Goal: Check status: Check status

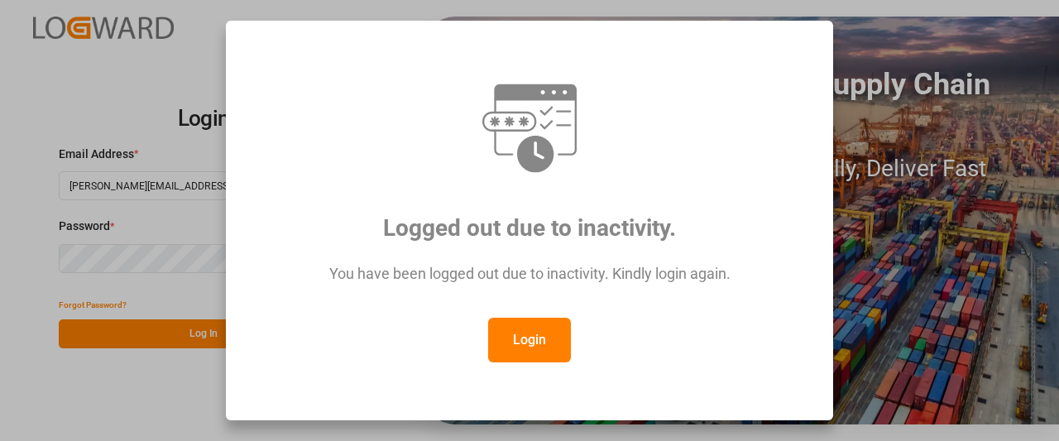
click at [538, 338] on button "Login" at bounding box center [529, 340] width 83 height 45
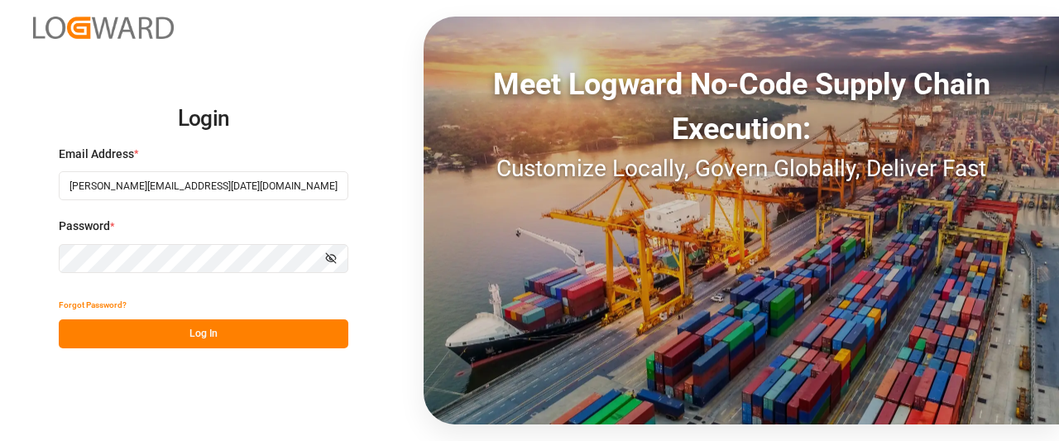
click at [172, 316] on div "Forgot Password?" at bounding box center [204, 304] width 290 height 29
click at [189, 334] on button "Log In" at bounding box center [204, 333] width 290 height 29
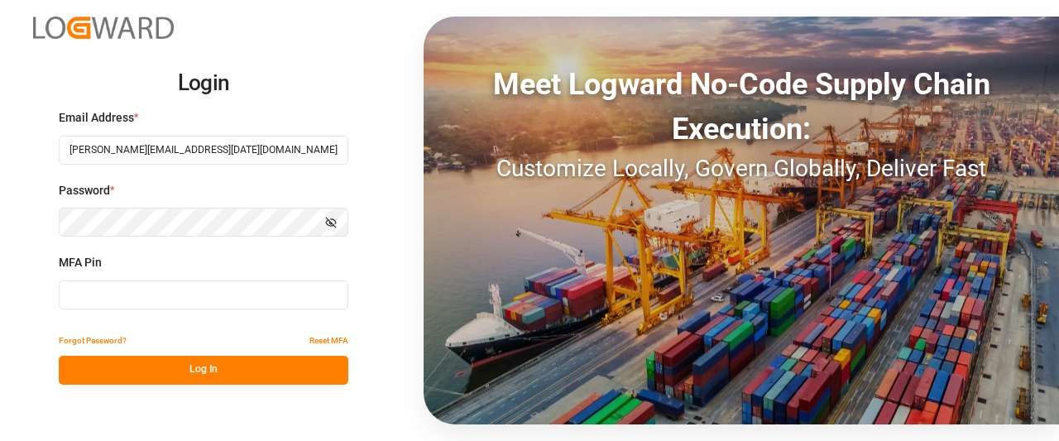
click at [154, 301] on input at bounding box center [204, 295] width 290 height 29
type input "376069"
click at [204, 373] on button "Log In" at bounding box center [204, 370] width 290 height 29
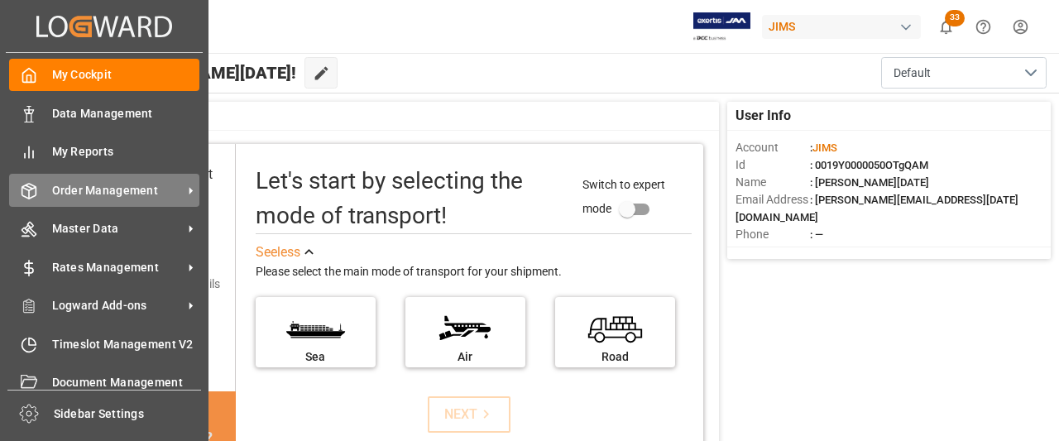
click at [157, 189] on span "Order Management" at bounding box center [117, 190] width 131 height 17
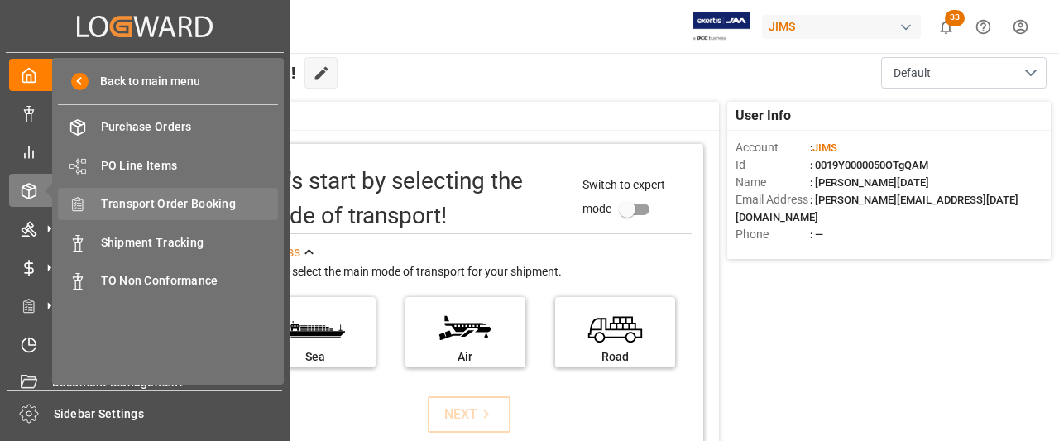
click at [157, 204] on span "Transport Order Booking" at bounding box center [190, 203] width 178 height 17
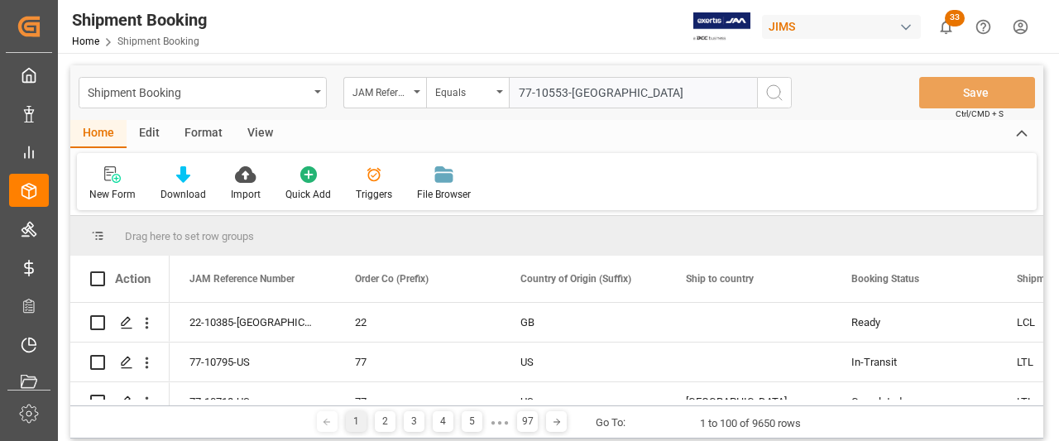
type input "77-10553-[GEOGRAPHIC_DATA]"
click at [775, 94] on icon "search button" at bounding box center [775, 93] width 20 height 20
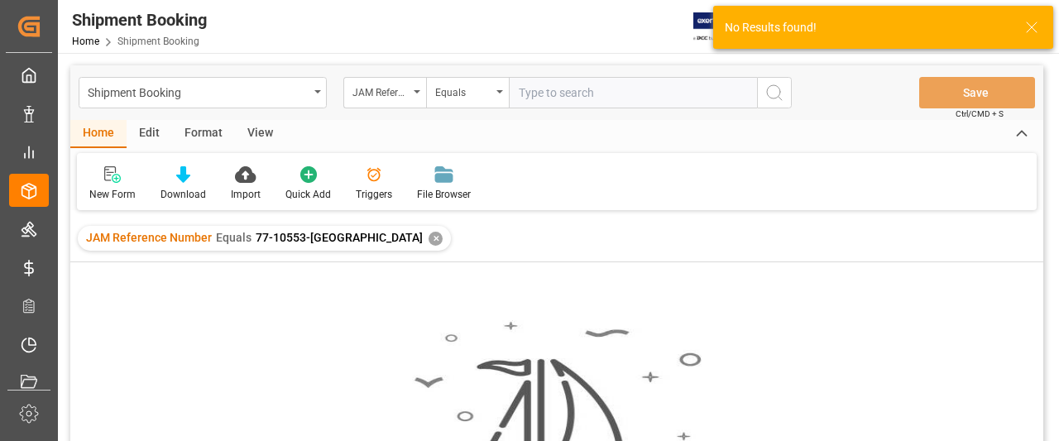
click at [429, 239] on div "✕" at bounding box center [436, 239] width 14 height 14
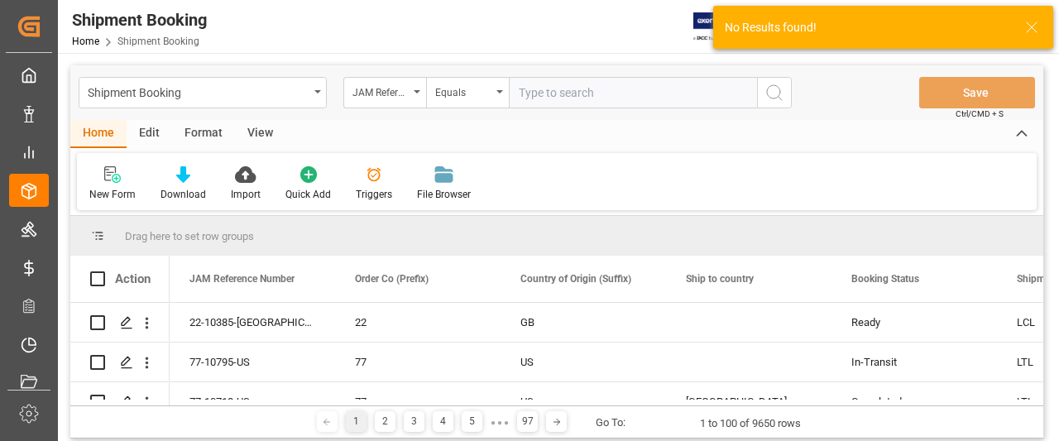
click at [535, 102] on input "text" at bounding box center [633, 92] width 248 height 31
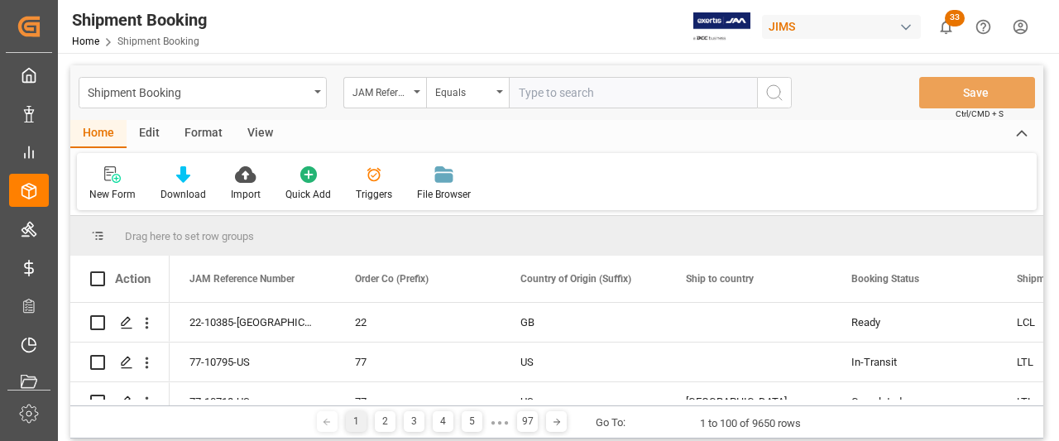
paste input "77-10553-[GEOGRAPHIC_DATA]"
click at [525, 96] on input "77-10553-[GEOGRAPHIC_DATA]" at bounding box center [633, 92] width 248 height 31
click at [523, 94] on input "77-10553-[GEOGRAPHIC_DATA]" at bounding box center [633, 92] width 248 height 31
type input "77-10553-[GEOGRAPHIC_DATA]"
click at [768, 89] on icon "search button" at bounding box center [775, 93] width 20 height 20
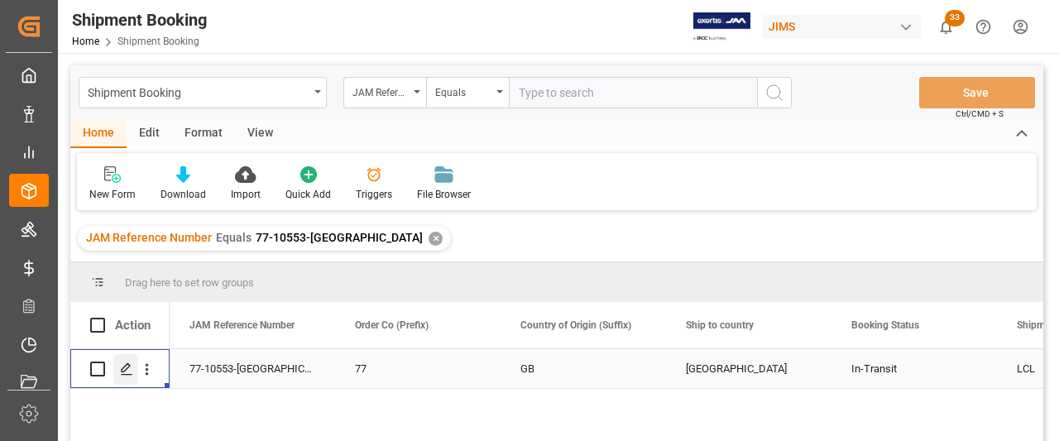
click at [122, 369] on polygon "Press SPACE to select this row." at bounding box center [126, 368] width 8 height 8
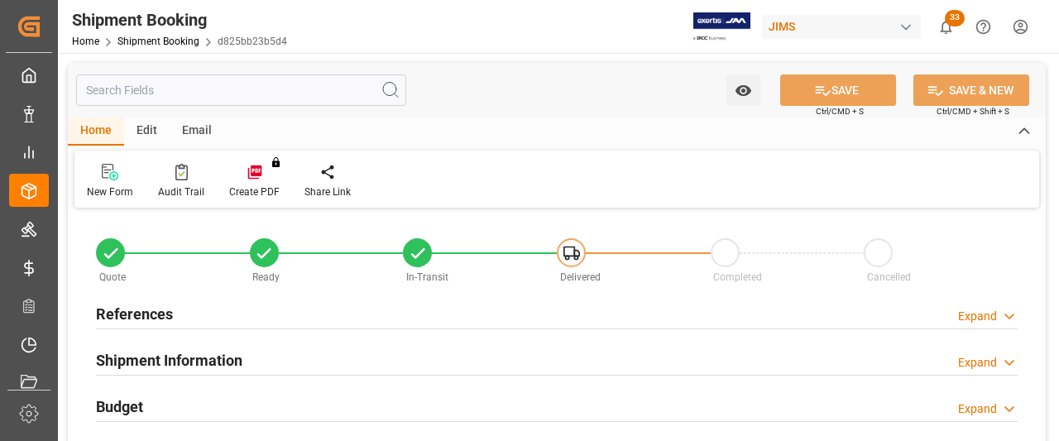
type input "3"
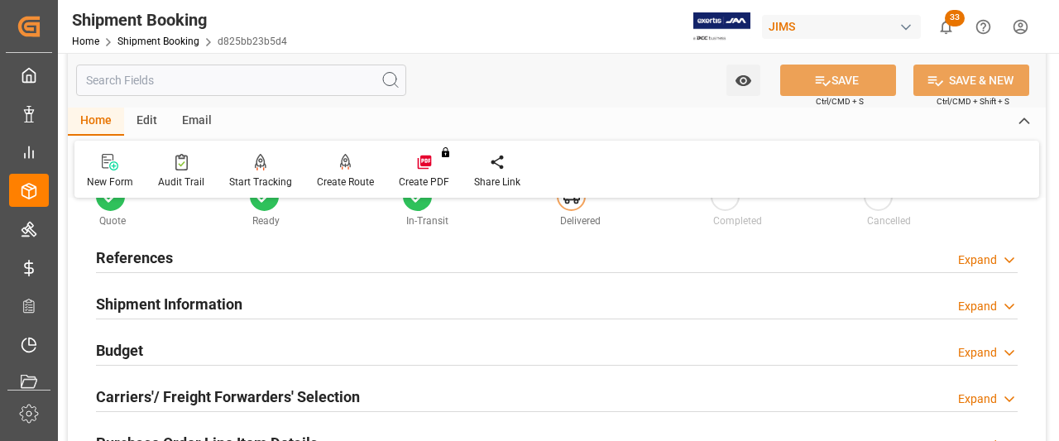
scroll to position [166, 0]
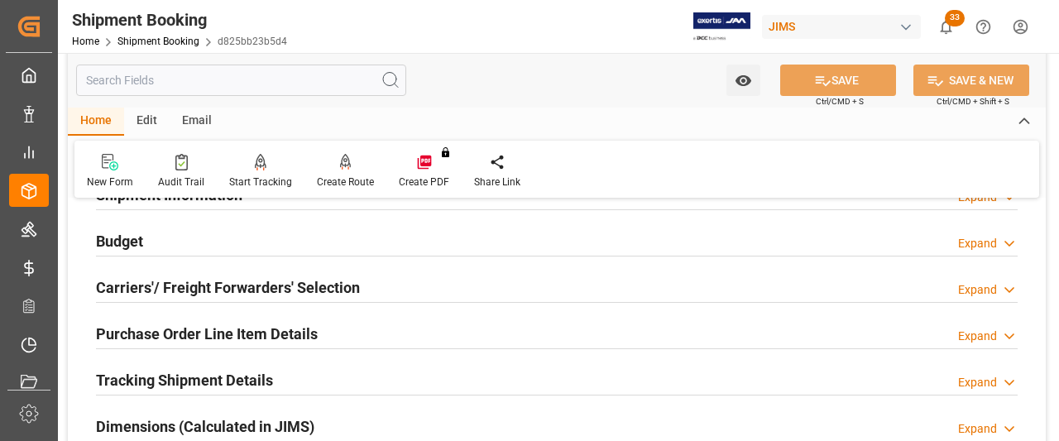
click at [291, 299] on div "Carriers'/ Freight Forwarders' Selection" at bounding box center [228, 286] width 264 height 31
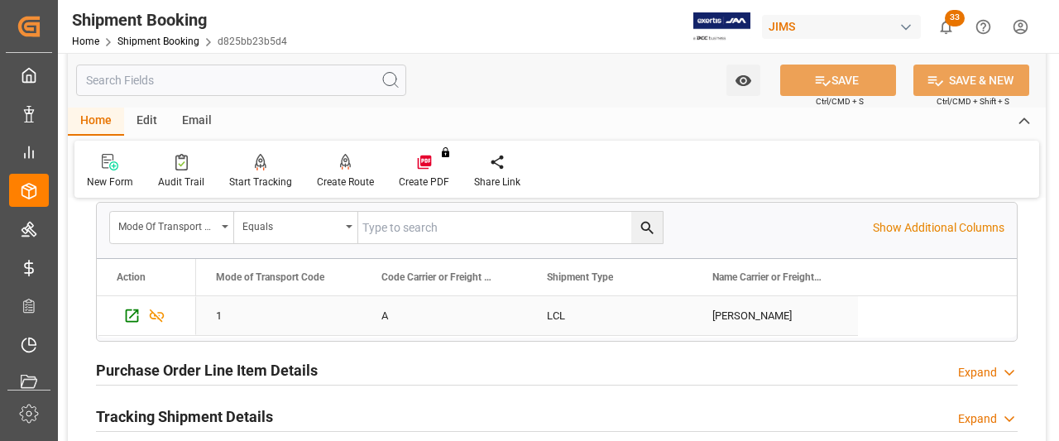
scroll to position [579, 0]
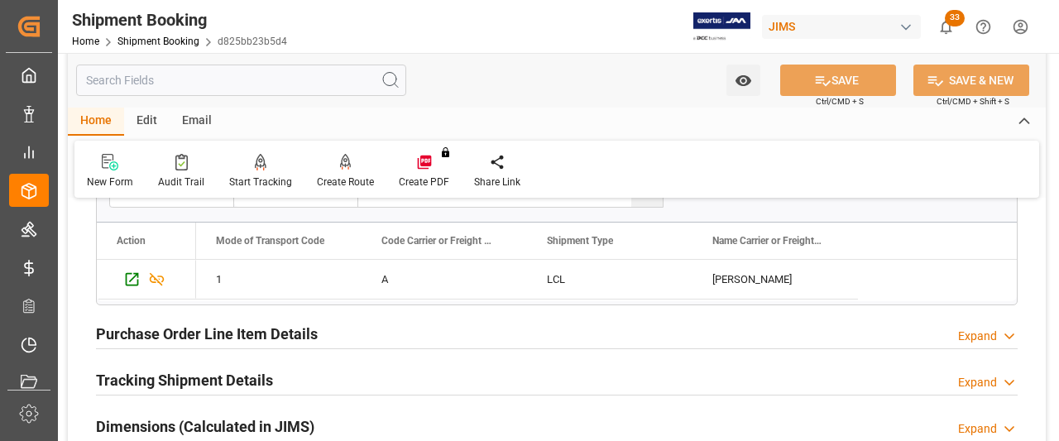
click at [263, 326] on h2 "Purchase Order Line Item Details" at bounding box center [207, 334] width 222 height 22
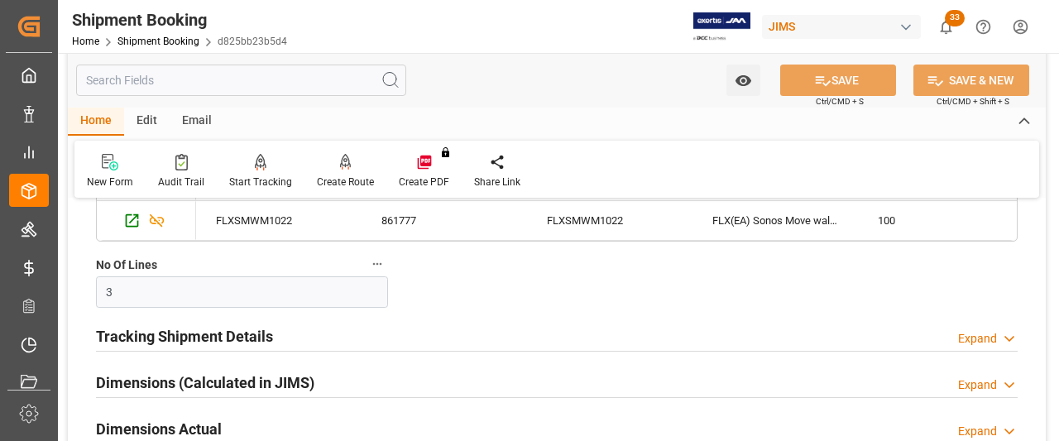
scroll to position [993, 0]
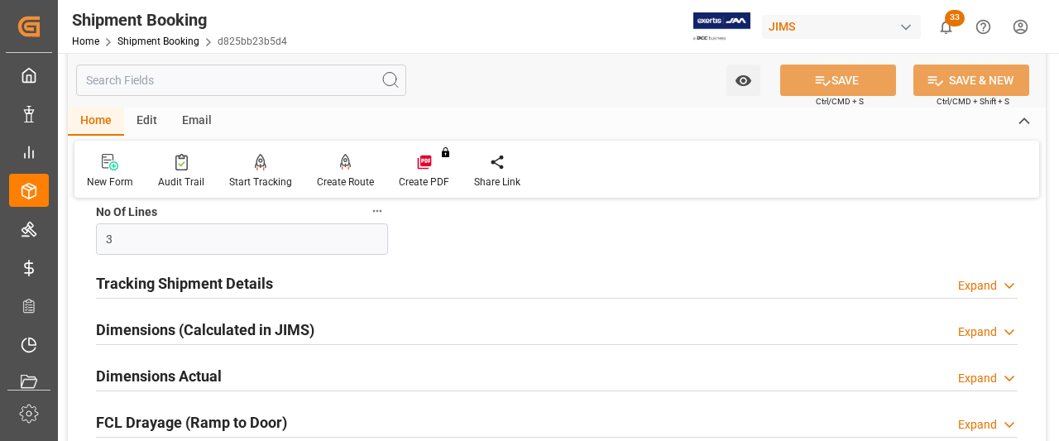
click at [138, 328] on h2 "Dimensions (Calculated in JIMS)" at bounding box center [205, 330] width 218 height 22
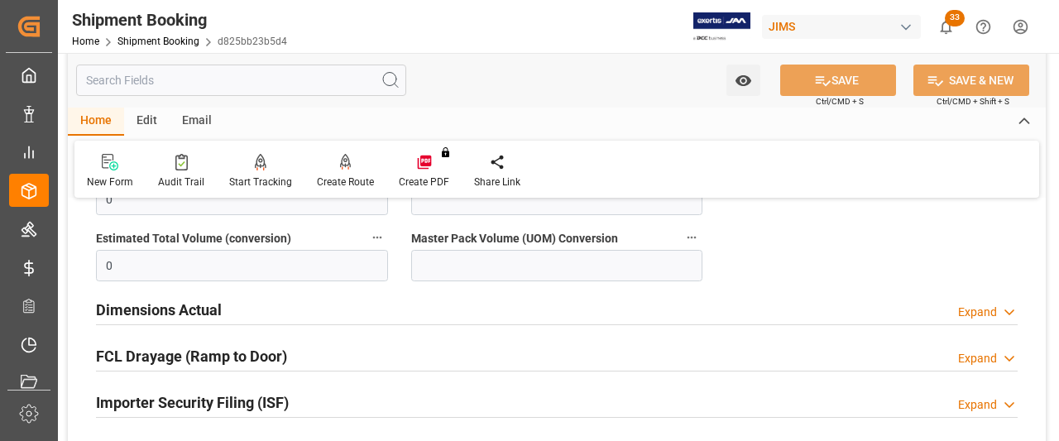
click at [142, 305] on h2 "Dimensions Actual" at bounding box center [159, 310] width 126 height 22
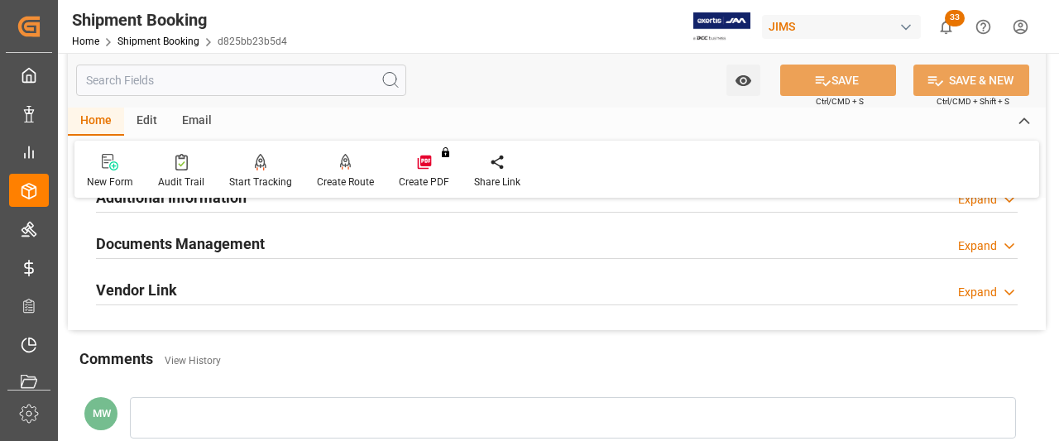
scroll to position [1738, 0]
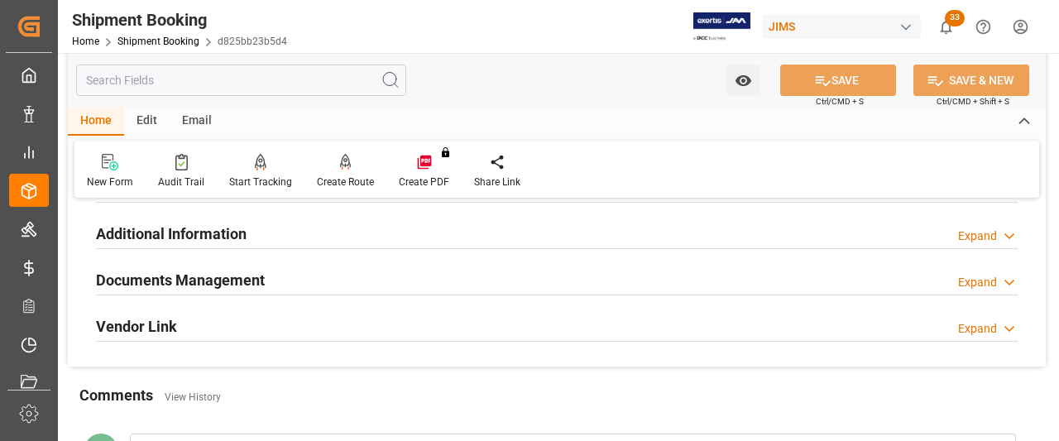
click at [195, 269] on h2 "Documents Management" at bounding box center [180, 280] width 169 height 22
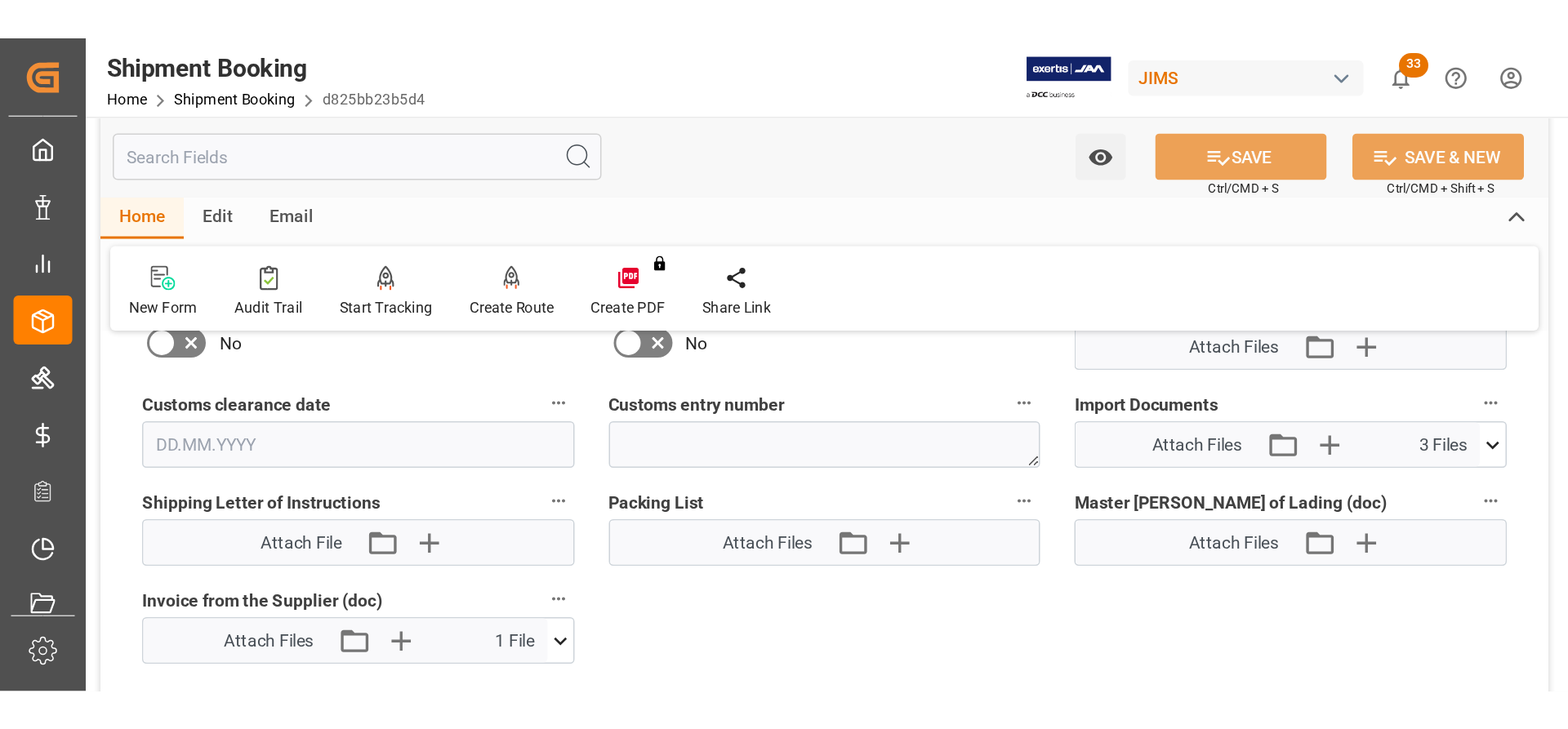
scroll to position [2041, 0]
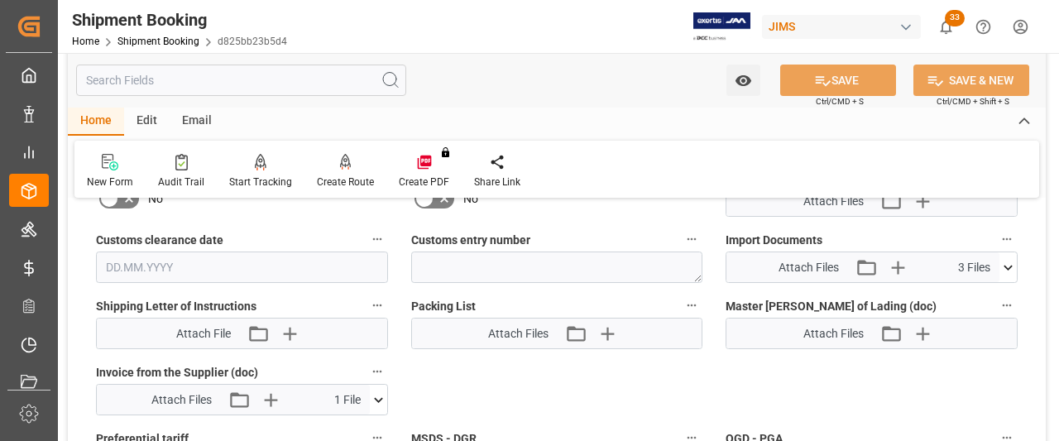
click at [1006, 259] on icon at bounding box center [1008, 267] width 17 height 17
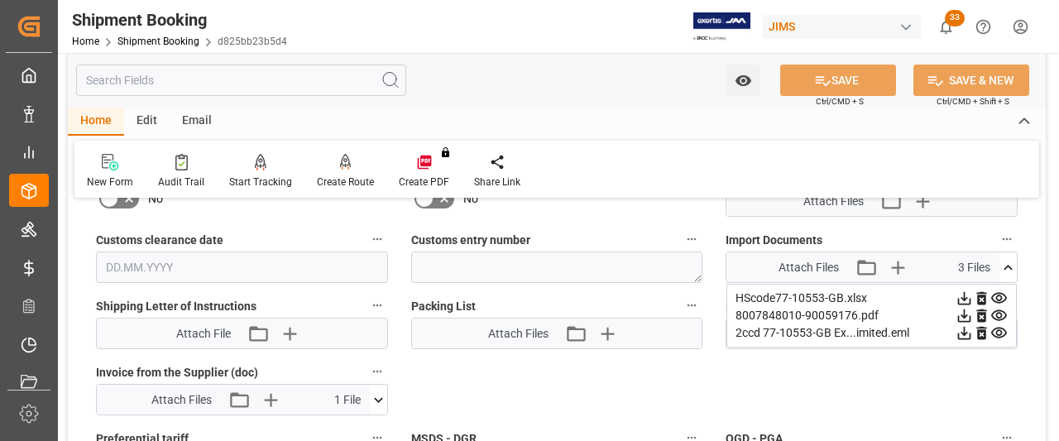
click at [965, 309] on icon at bounding box center [964, 315] width 13 height 13
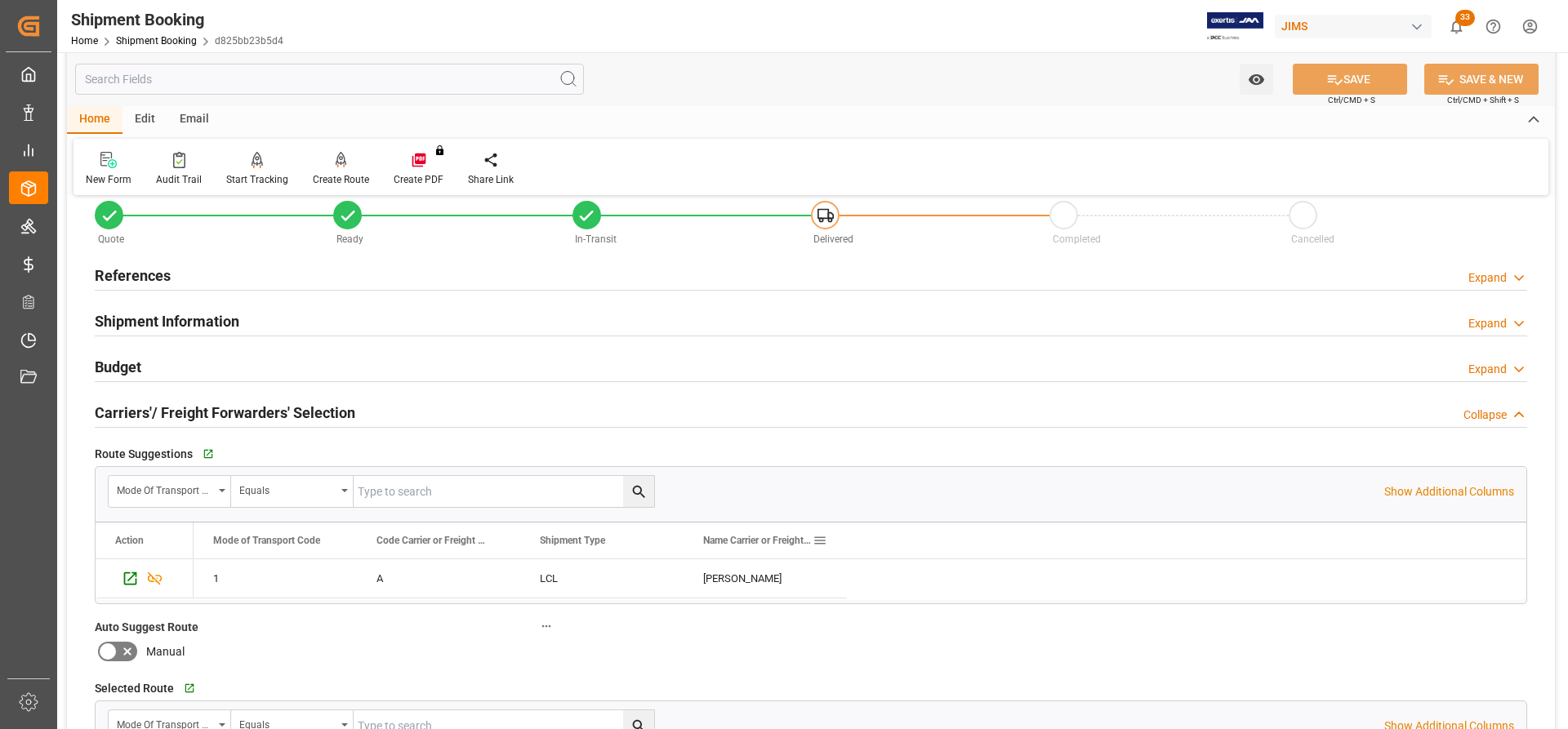
scroll to position [0, 0]
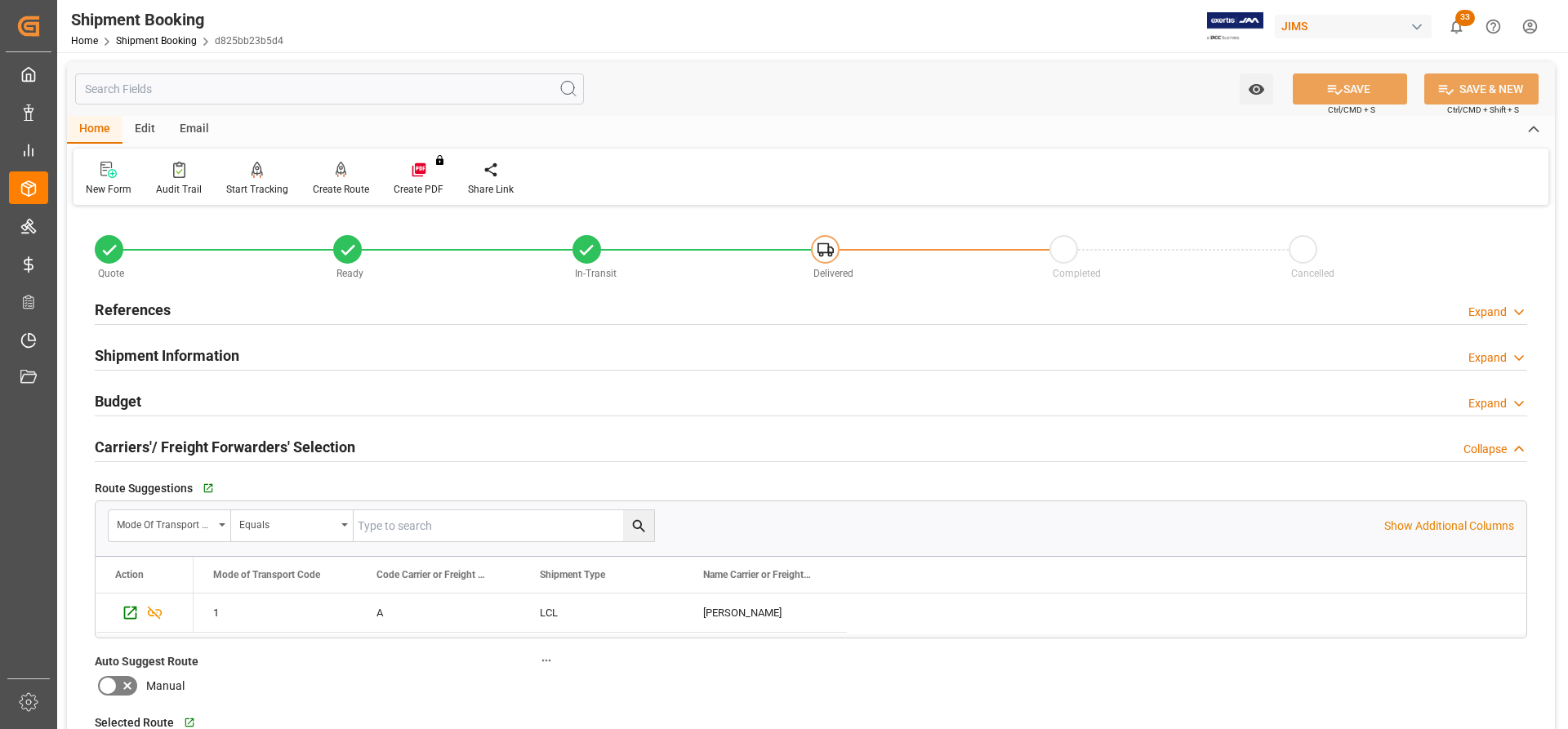
click at [187, 358] on h2 "Shipment Information" at bounding box center [167, 355] width 144 height 22
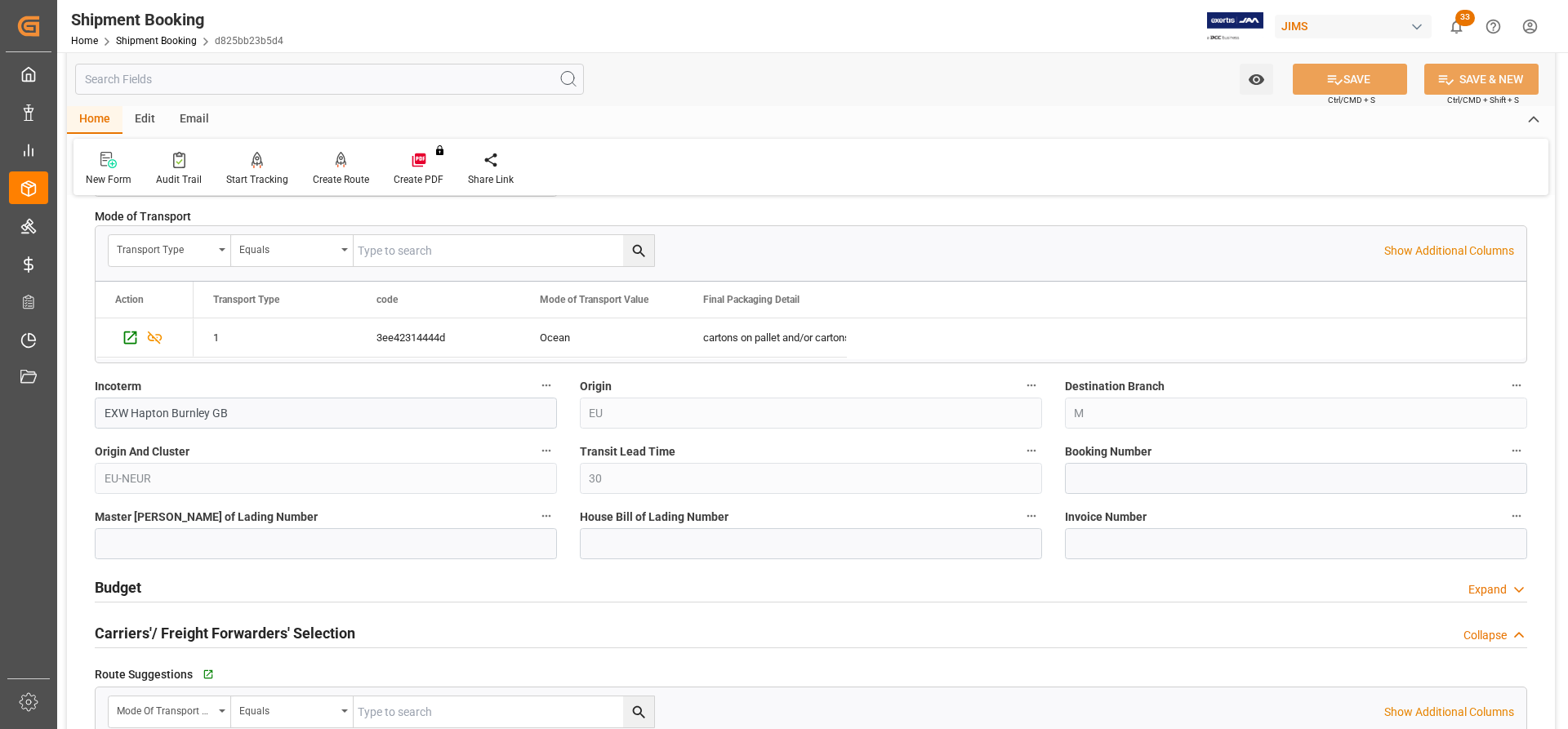
scroll to position [490, 0]
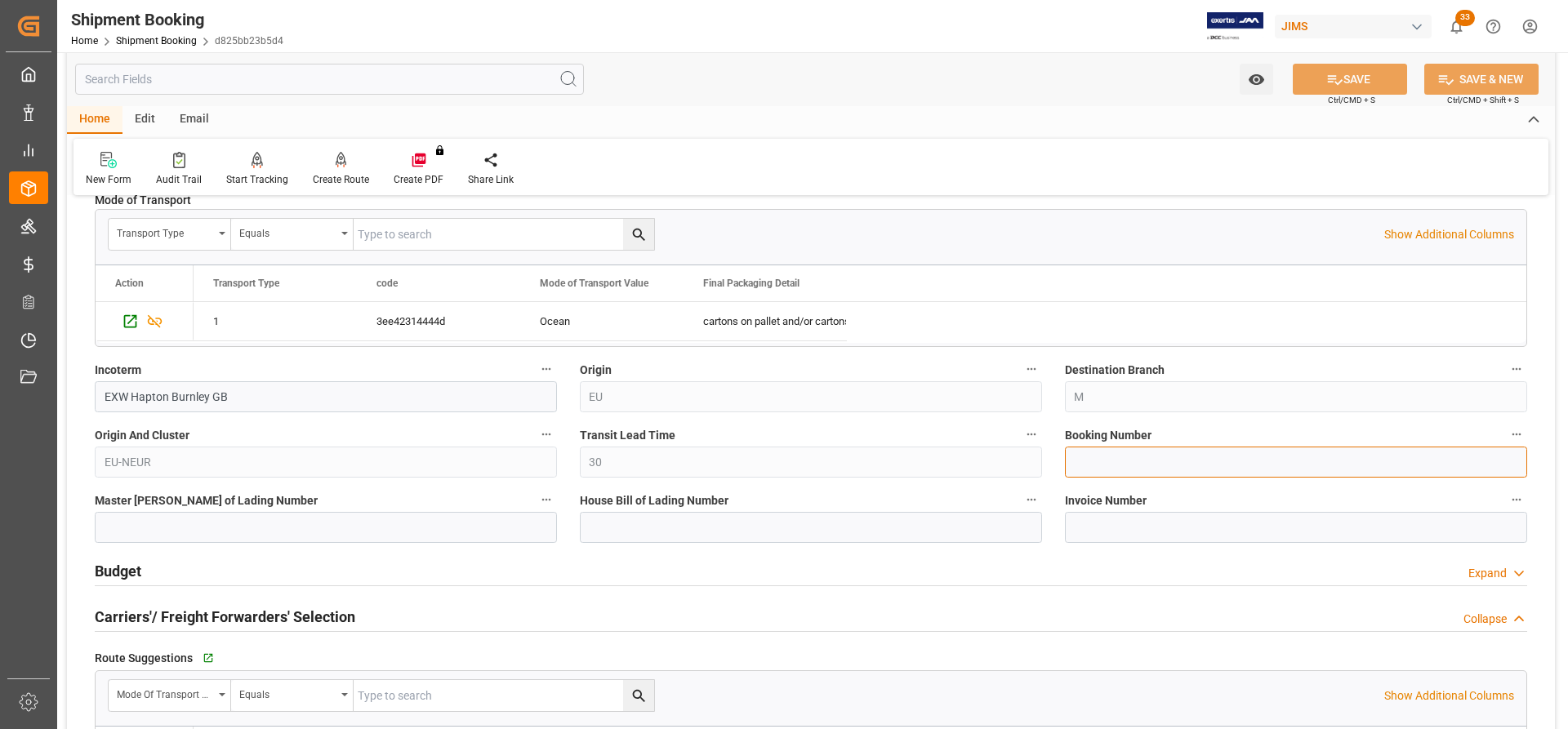
paste input "SEEECAJ00005827"
type input "SEEECAJ00005827"
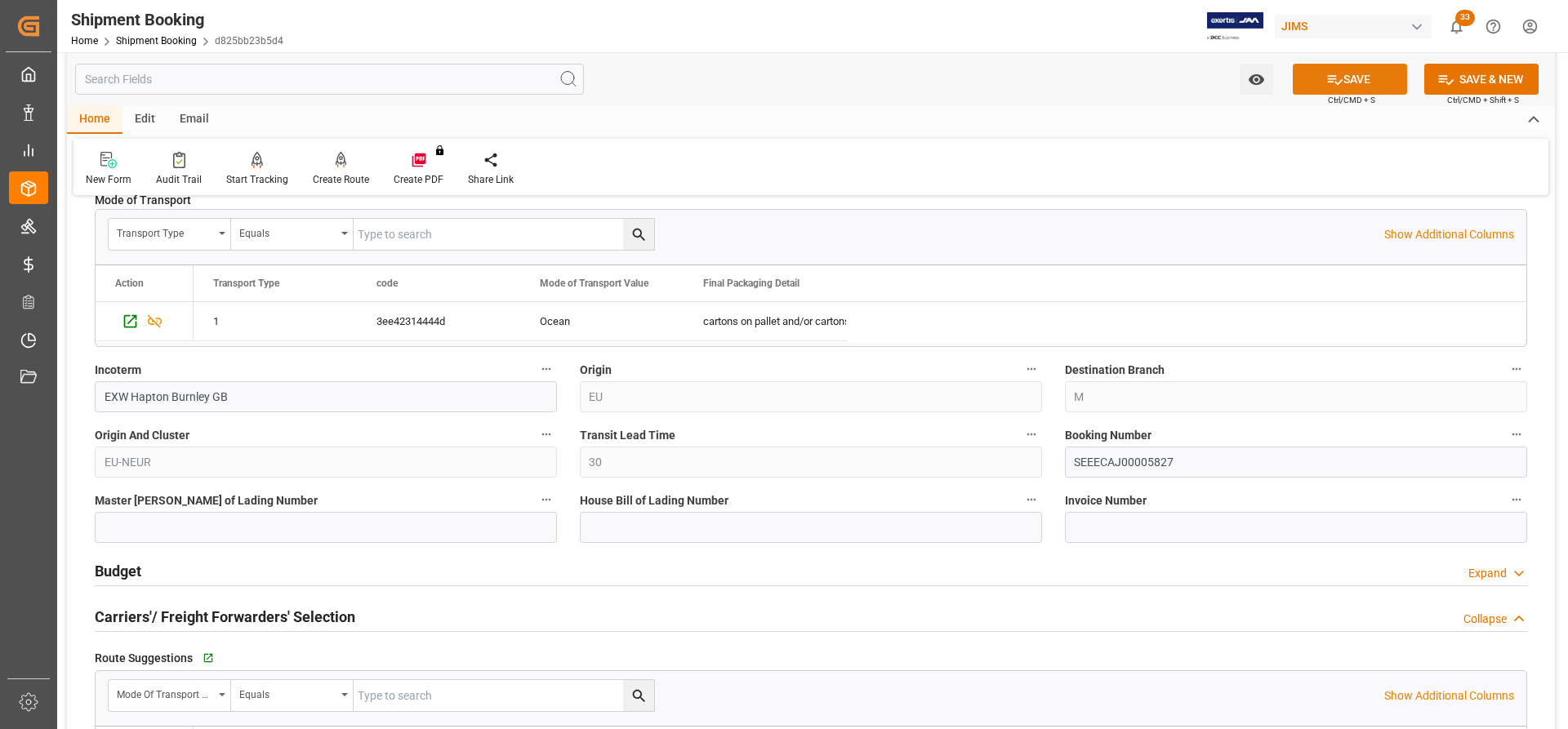
click at [1044, 76] on button "SAVE" at bounding box center [1350, 79] width 114 height 31
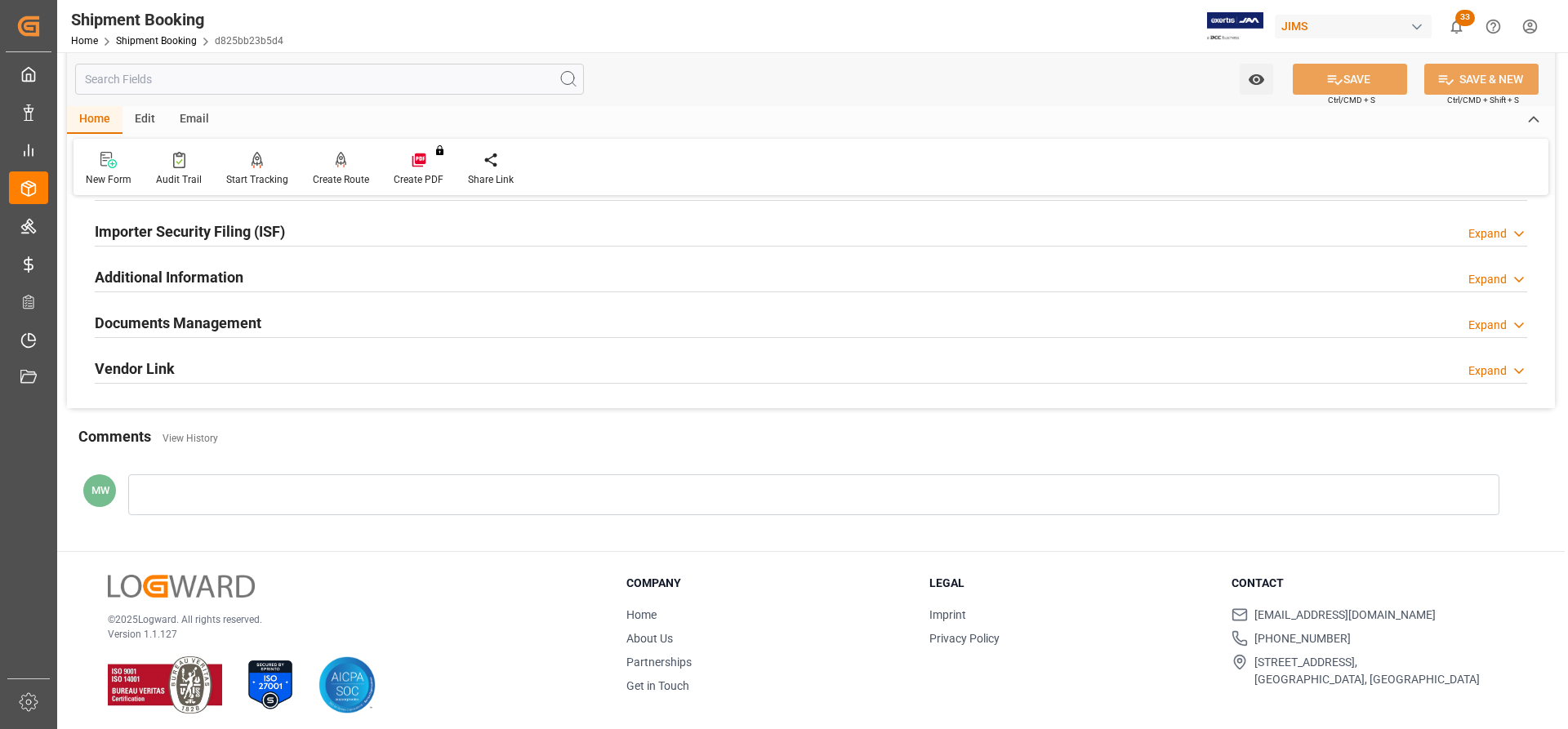
click at [157, 304] on div "Documents Management Expand" at bounding box center [810, 324] width 1456 height 45
click at [157, 320] on h2 "Documents Management" at bounding box center [178, 323] width 167 height 22
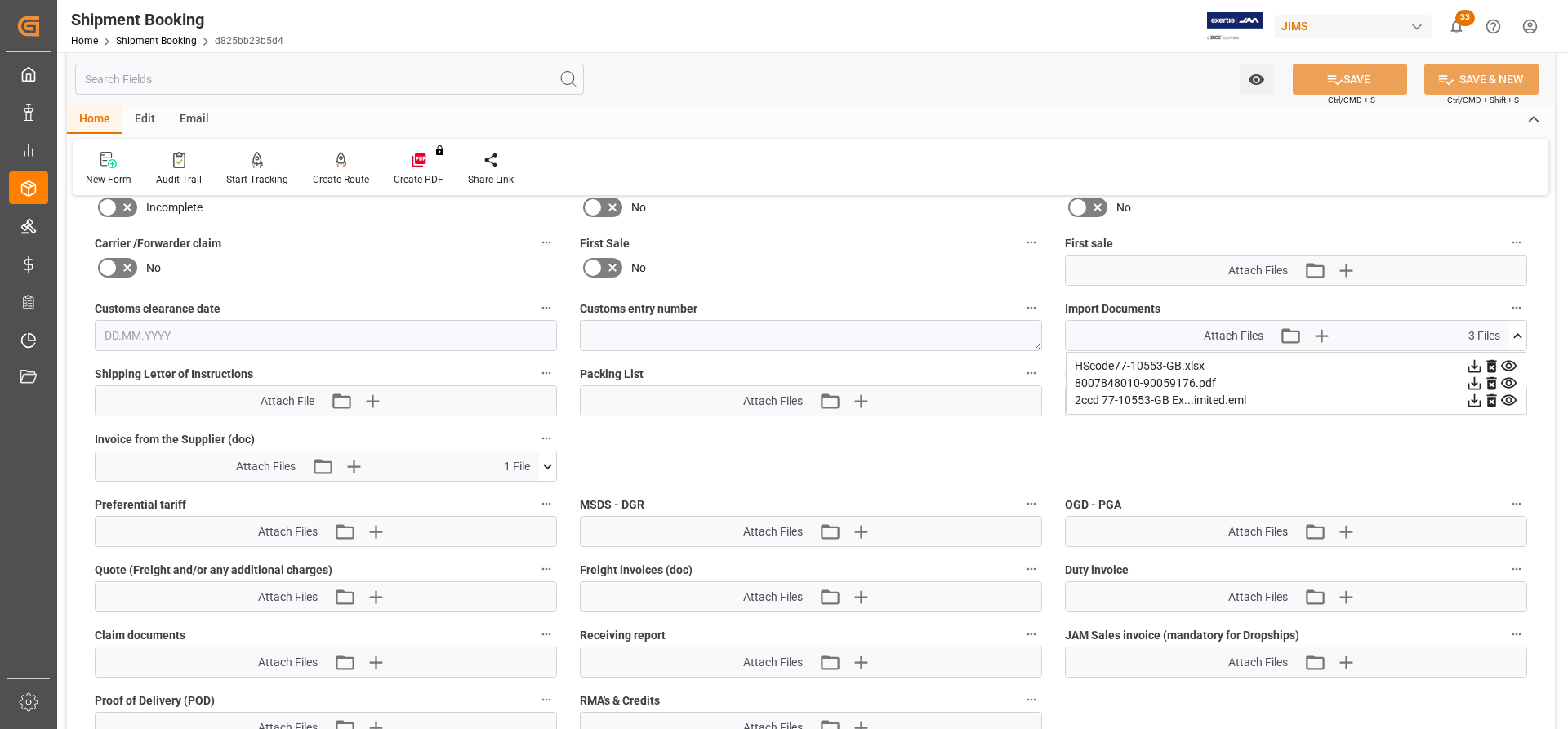
scroll to position [817, 0]
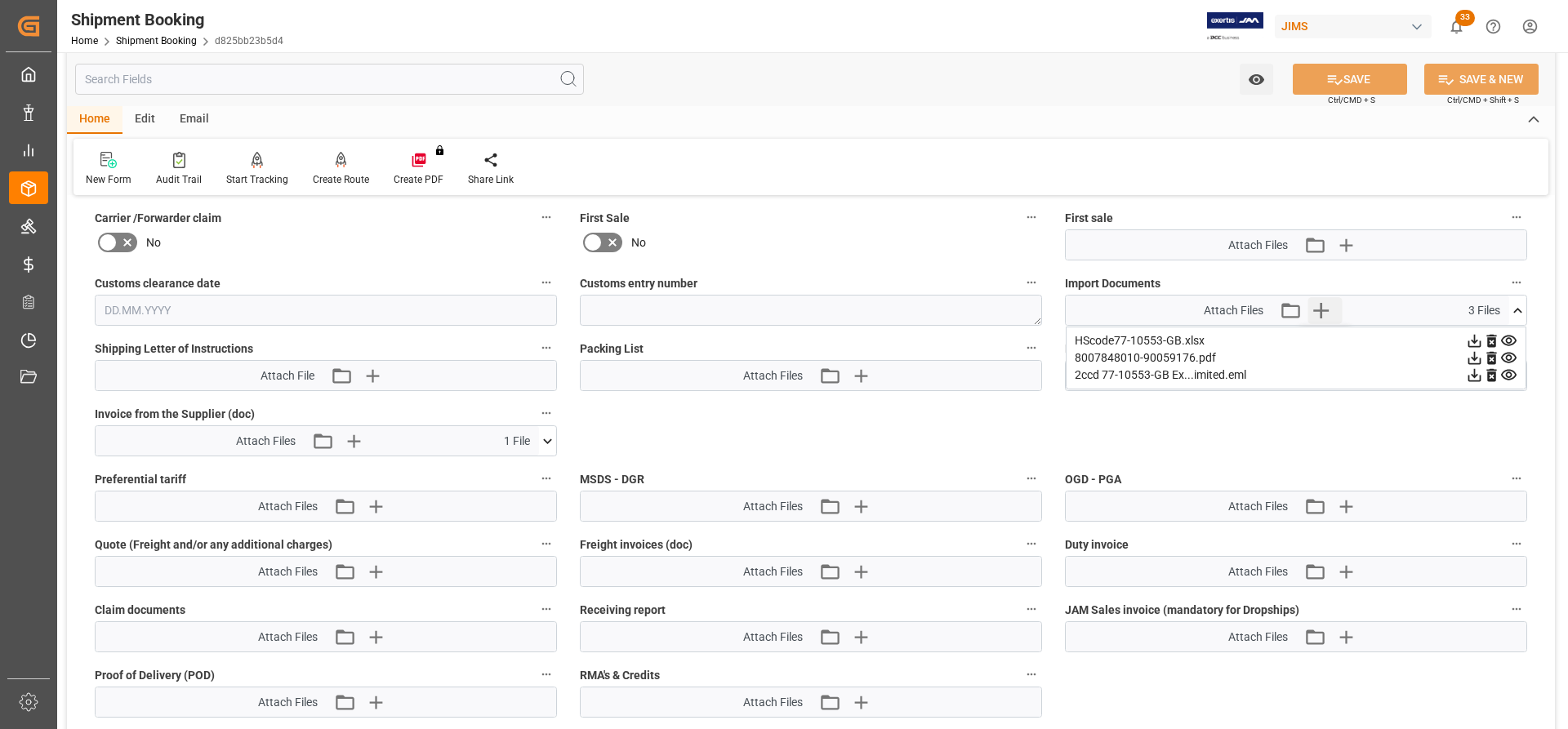
click at [1044, 310] on icon "button" at bounding box center [1321, 311] width 16 height 16
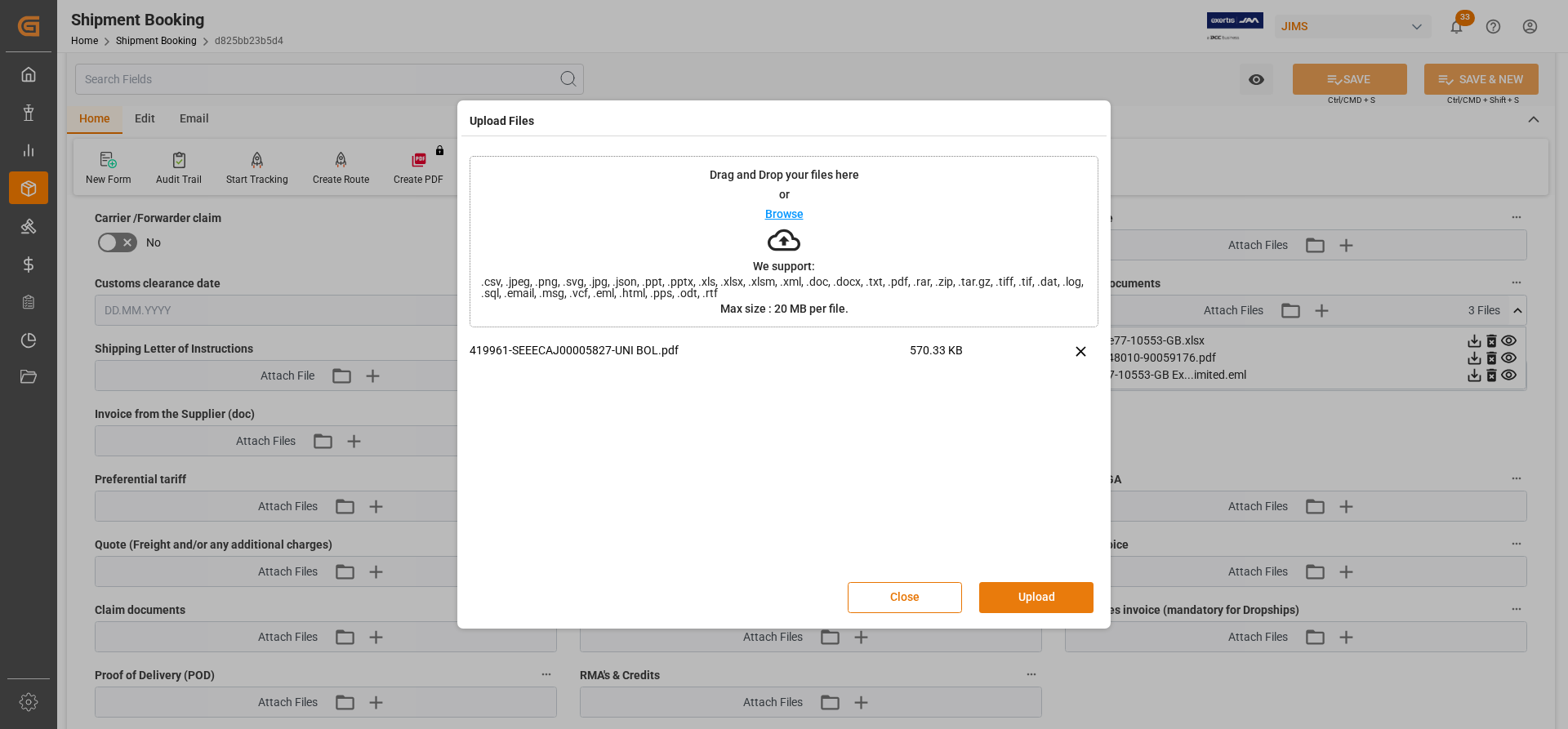
click at [1014, 434] on button "Upload" at bounding box center [1036, 597] width 114 height 31
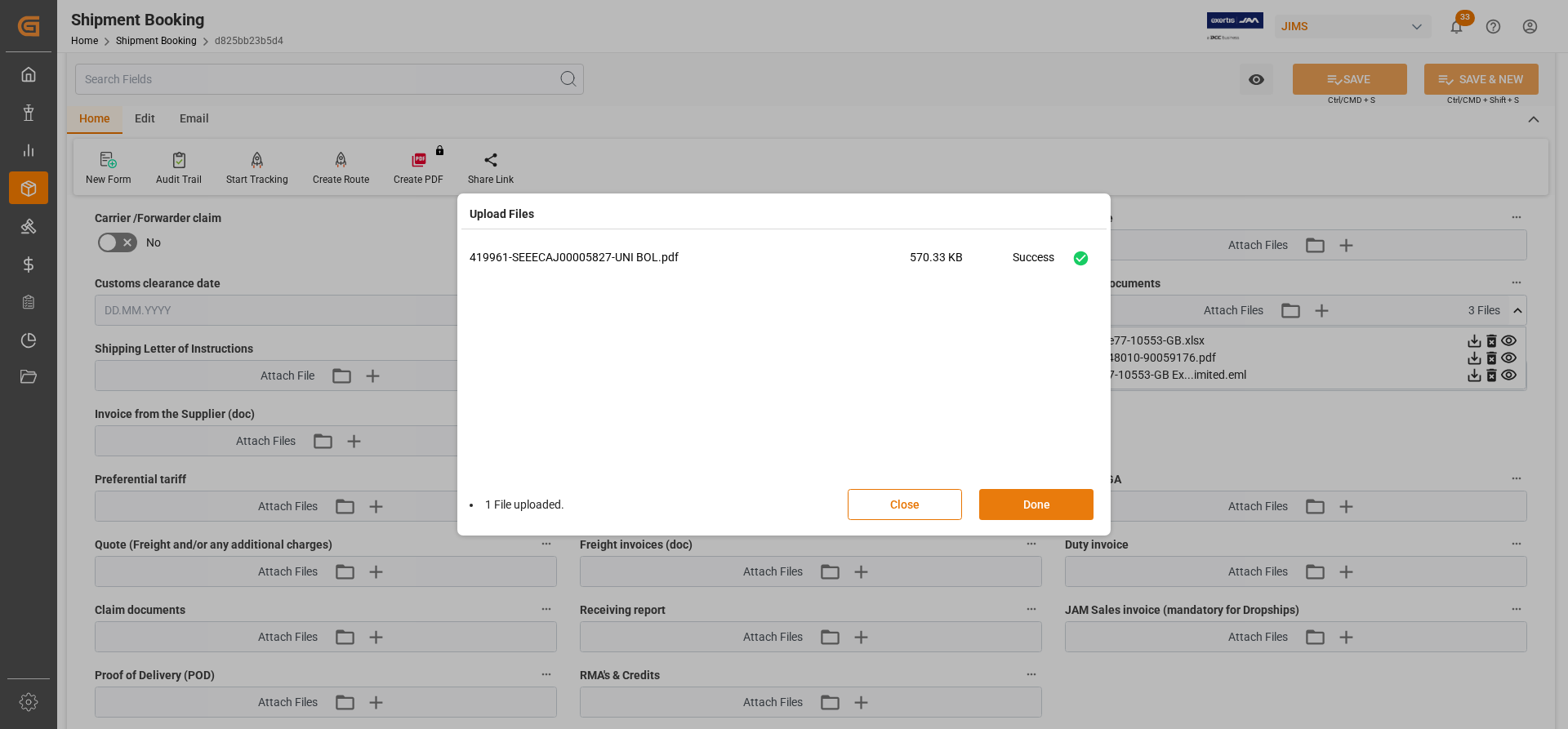
click at [1016, 434] on button "Done" at bounding box center [1036, 504] width 114 height 31
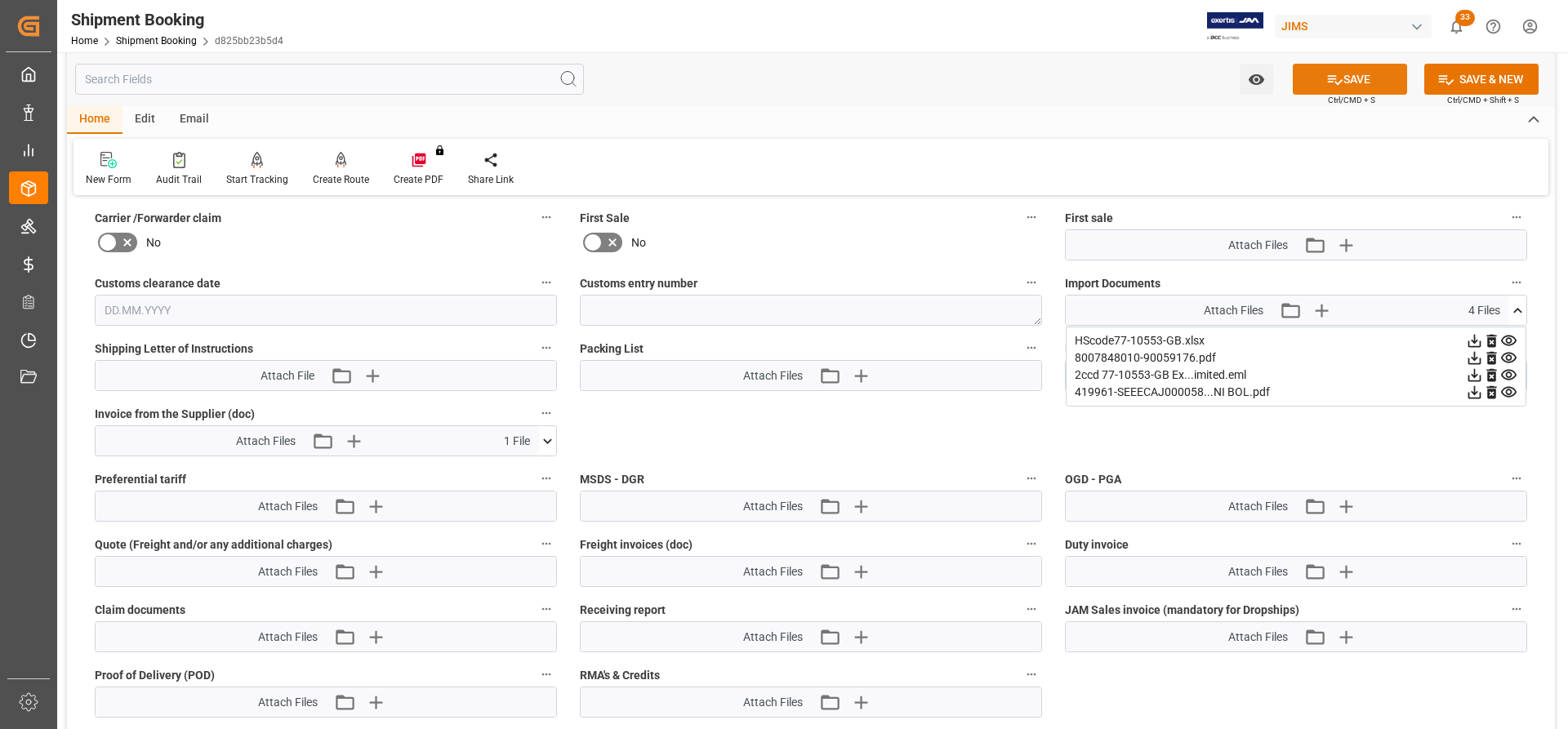
click at [1044, 70] on button "SAVE" at bounding box center [1350, 79] width 114 height 31
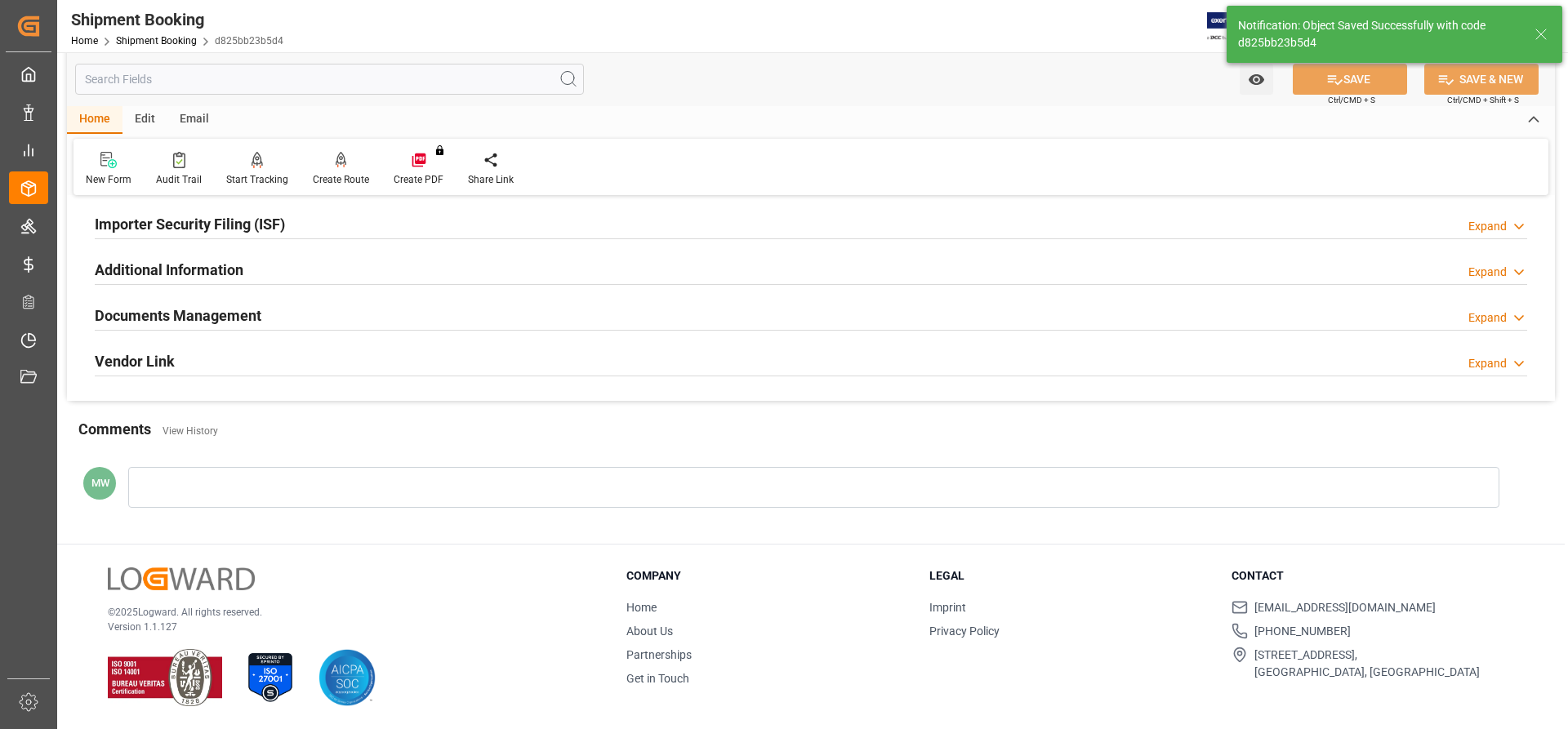
scroll to position [112, 0]
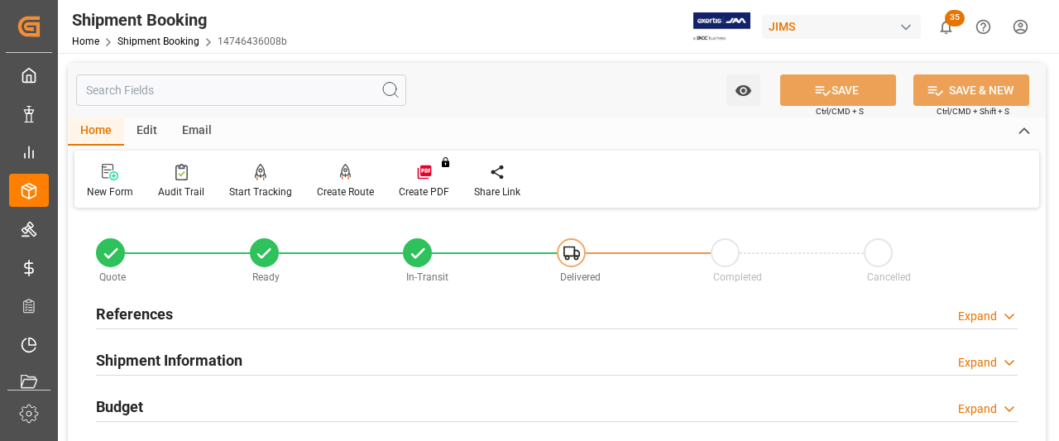
scroll to position [166, 0]
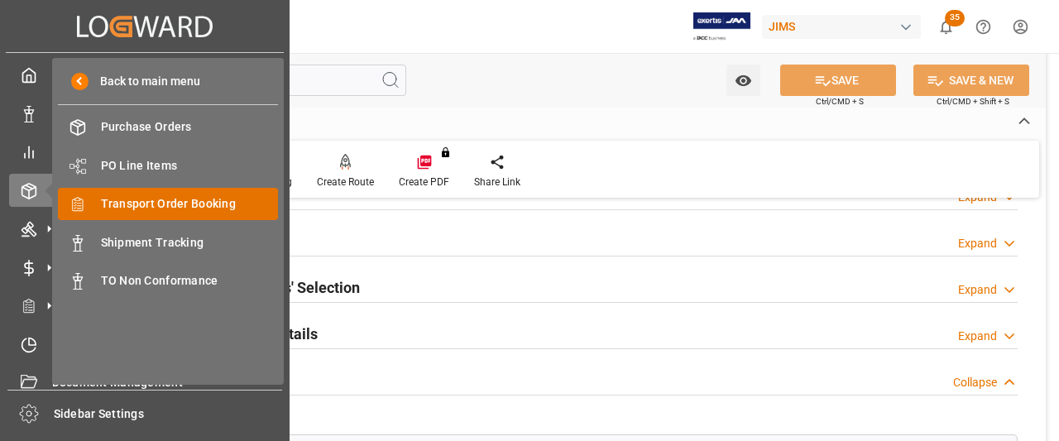
click at [124, 206] on span "Transport Order Booking" at bounding box center [190, 203] width 178 height 17
